Goal: Find specific page/section: Find specific page/section

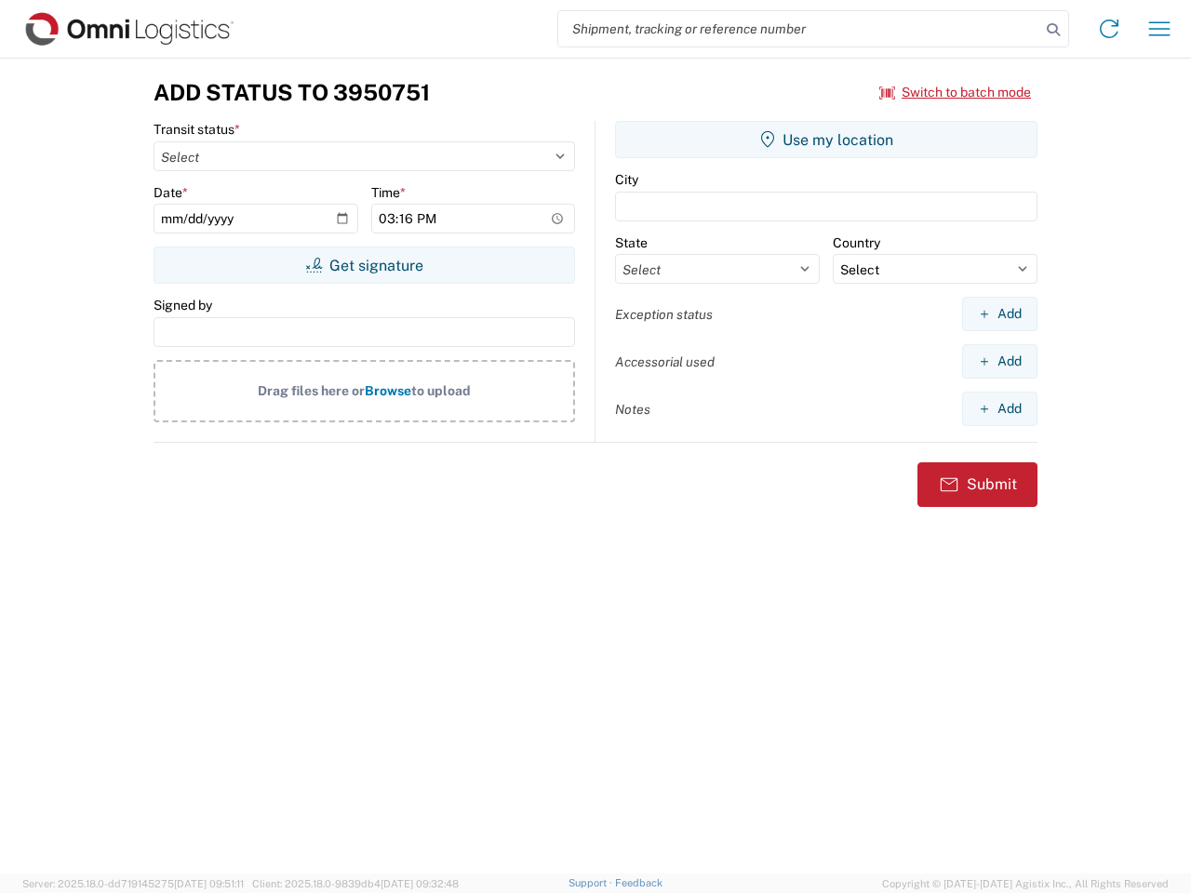
click at [799, 29] on input "search" at bounding box center [799, 28] width 482 height 35
click at [1053, 30] on icon at bounding box center [1053, 30] width 26 height 26
click at [1109, 29] on icon at bounding box center [1109, 29] width 30 height 30
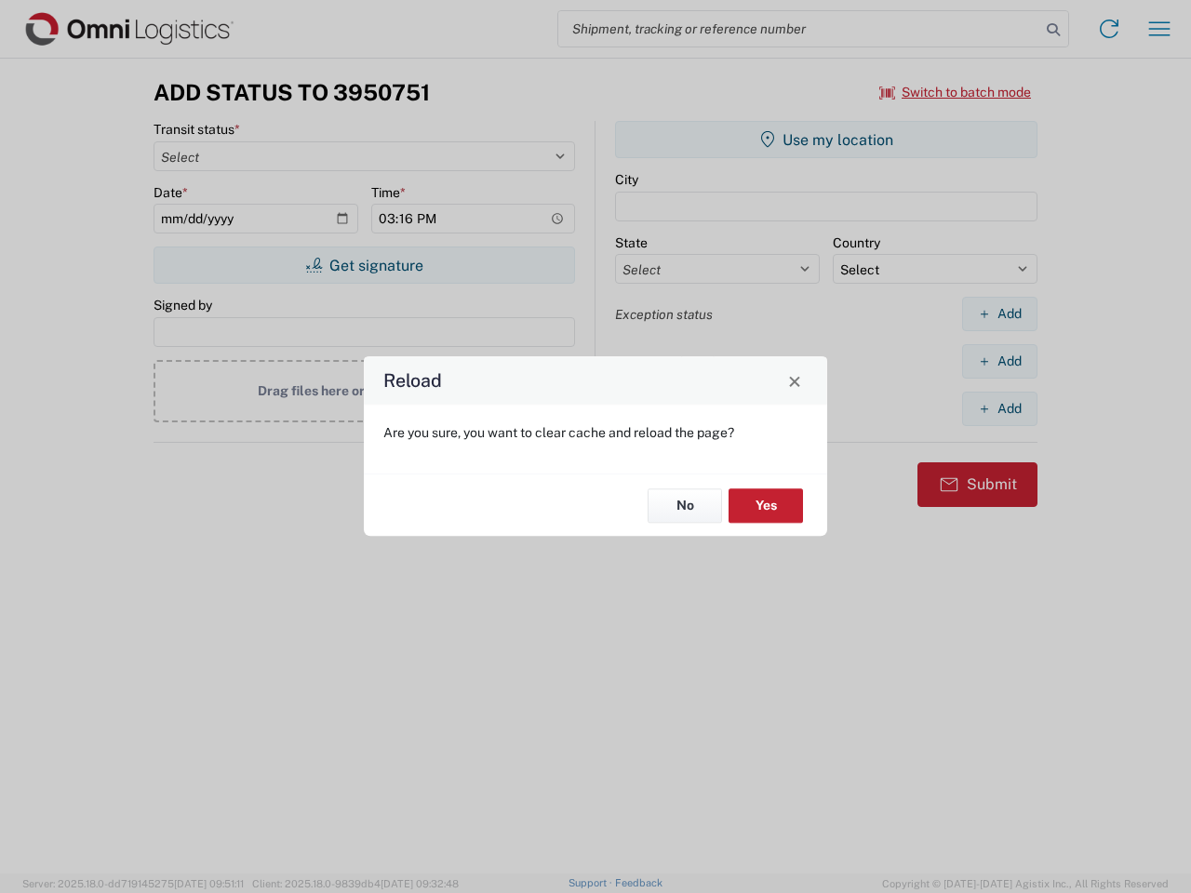
click at [955, 92] on div "Reload Are you sure, you want to clear cache and reload the page? No Yes" at bounding box center [595, 446] width 1191 height 893
click at [364, 265] on div "Reload Are you sure, you want to clear cache and reload the page? No Yes" at bounding box center [595, 446] width 1191 height 893
click at [826, 140] on div "Reload Are you sure, you want to clear cache and reload the page? No Yes" at bounding box center [595, 446] width 1191 height 893
click at [999, 314] on div "Reload Are you sure, you want to clear cache and reload the page? No Yes" at bounding box center [595, 446] width 1191 height 893
click at [999, 361] on div "Reload Are you sure, you want to clear cache and reload the page? No Yes" at bounding box center [595, 446] width 1191 height 893
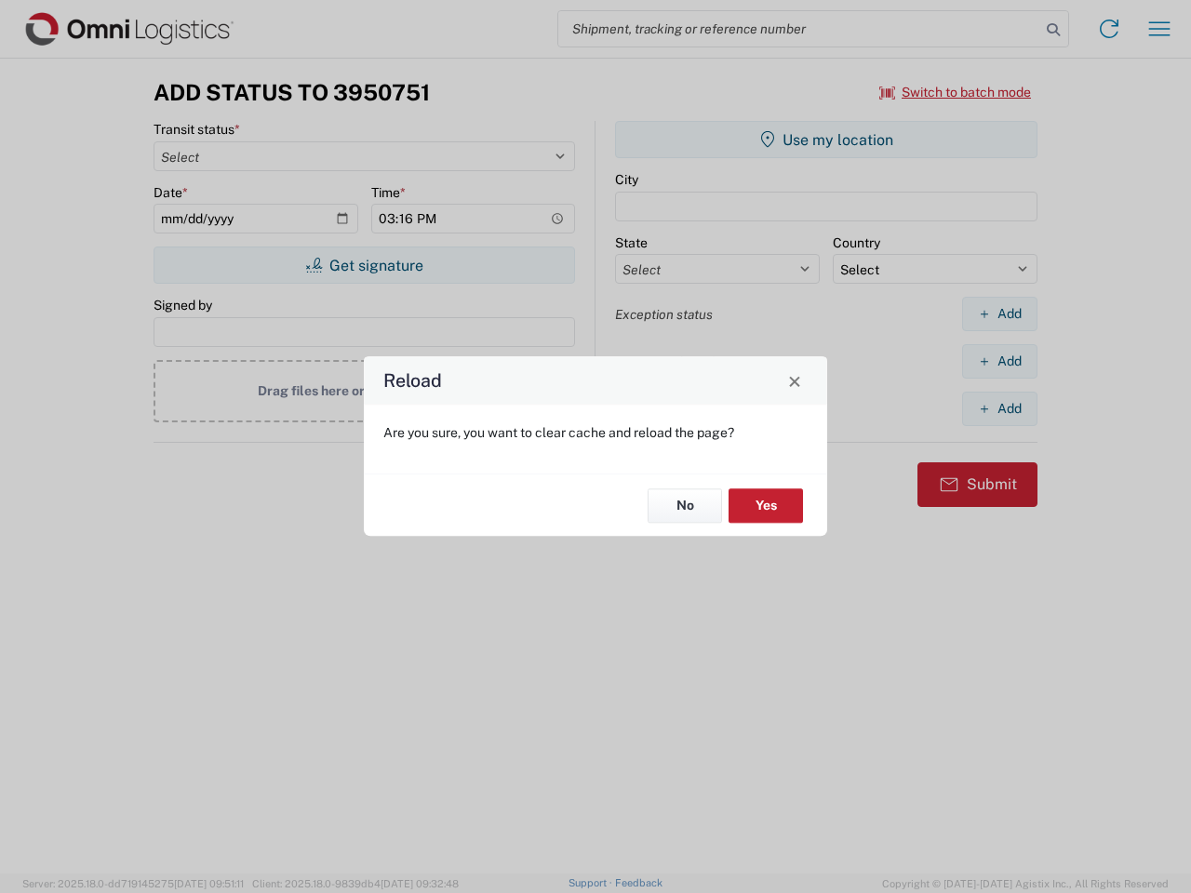
click at [999, 408] on div "Reload Are you sure, you want to clear cache and reload the page? No Yes" at bounding box center [595, 446] width 1191 height 893
